Goal: Use online tool/utility: Use online tool/utility

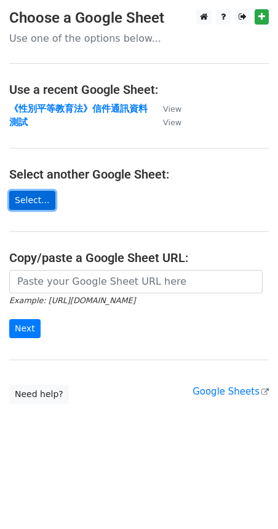
click at [28, 196] on link "Select..." at bounding box center [32, 200] width 46 height 19
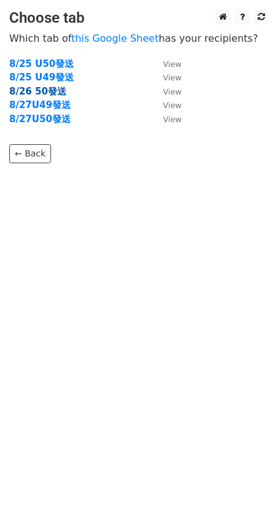
click at [56, 90] on strong "8/26 50發送" at bounding box center [37, 91] width 57 height 11
